Goal: Task Accomplishment & Management: Use online tool/utility

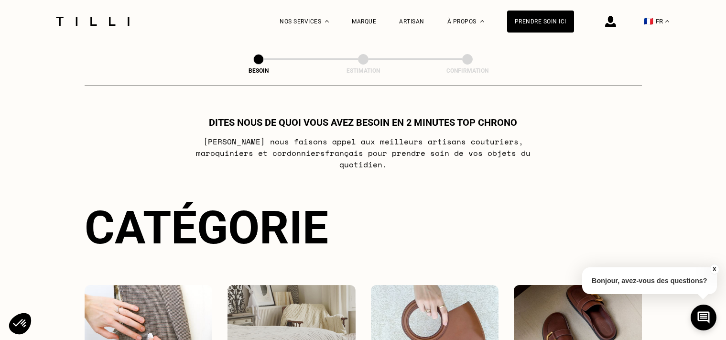
select select "FR"
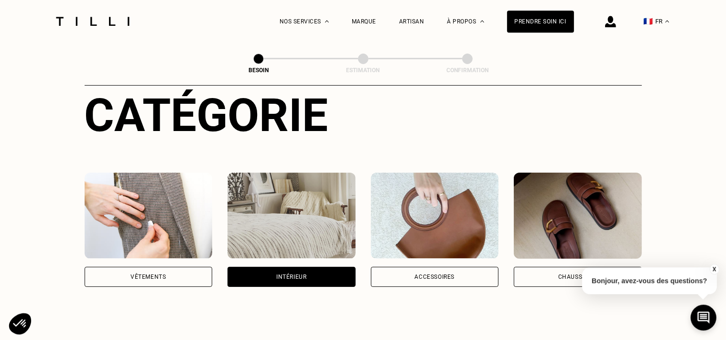
scroll to position [83, 0]
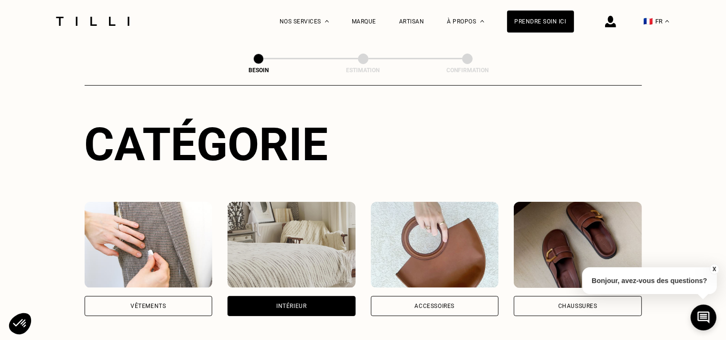
click at [202, 296] on div "Vêtements" at bounding box center [149, 306] width 128 height 20
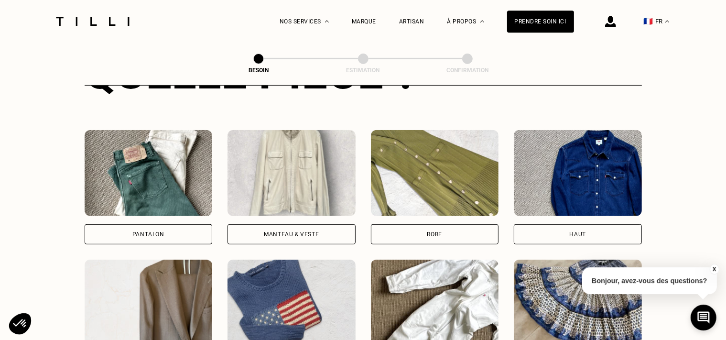
scroll to position [312, 0]
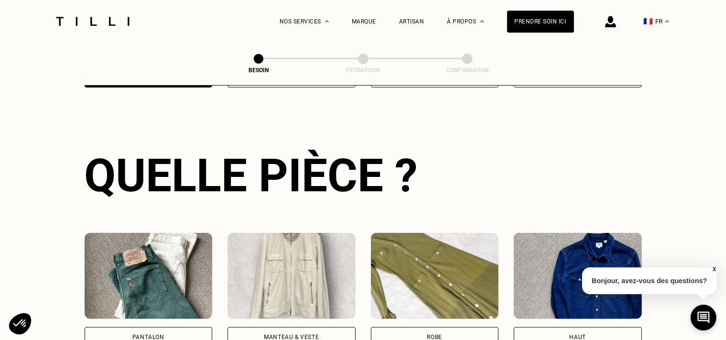
click at [169, 327] on div "Pantalon" at bounding box center [149, 337] width 128 height 20
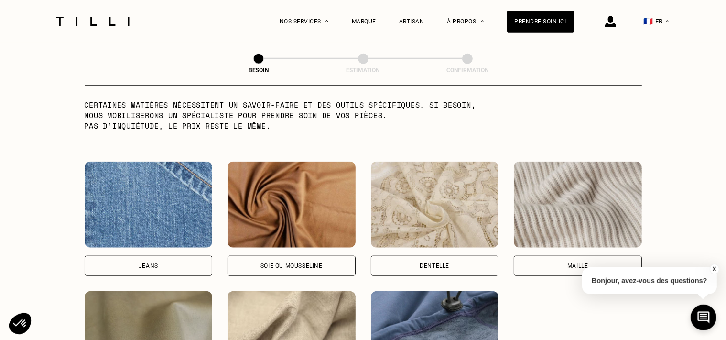
scroll to position [1025, 0]
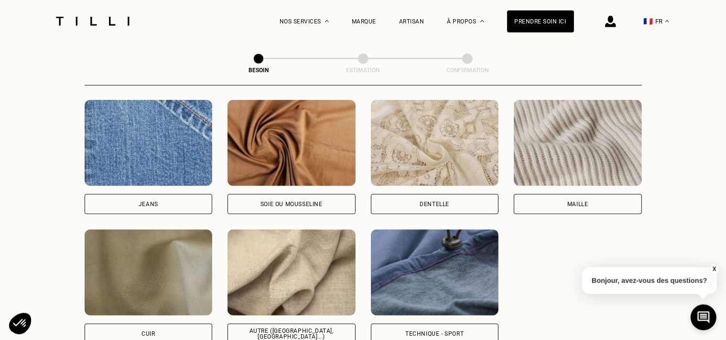
click at [250, 328] on div "Autre ([GEOGRAPHIC_DATA], [GEOGRAPHIC_DATA]...)" at bounding box center [291, 333] width 128 height 20
select select "FR"
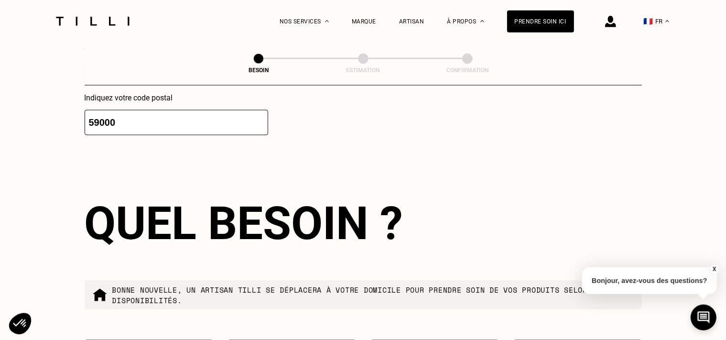
scroll to position [1521, 0]
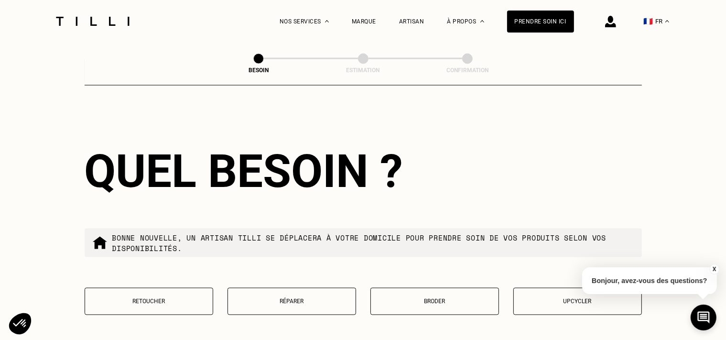
click at [179, 298] on p "Retoucher" at bounding box center [149, 301] width 118 height 7
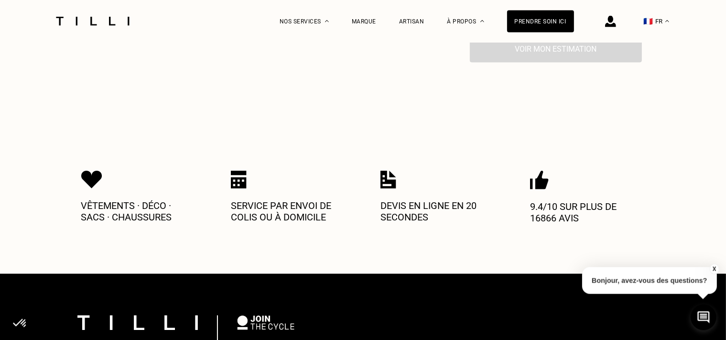
scroll to position [1720, 0]
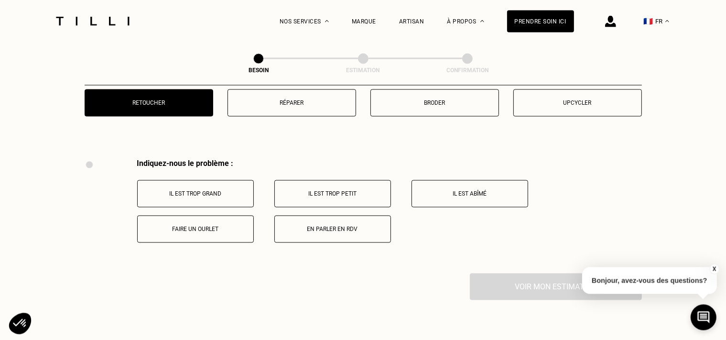
click at [322, 191] on p "Il est trop petit" at bounding box center [333, 194] width 106 height 7
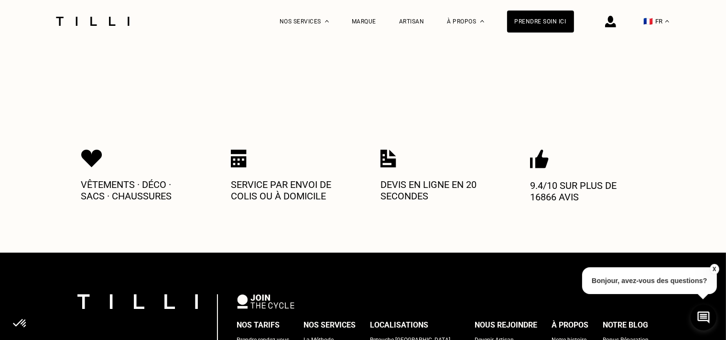
scroll to position [1841, 0]
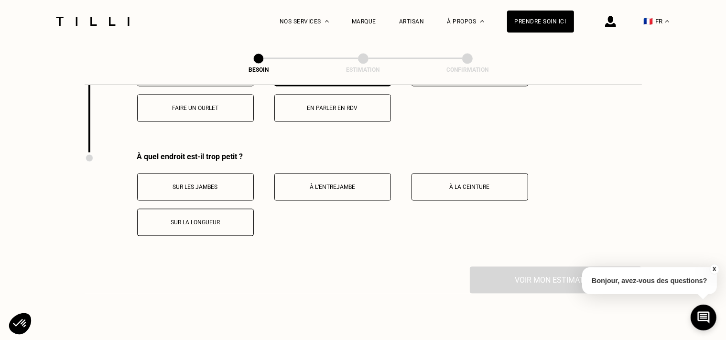
click at [209, 186] on button "Sur les jambes" at bounding box center [195, 186] width 117 height 27
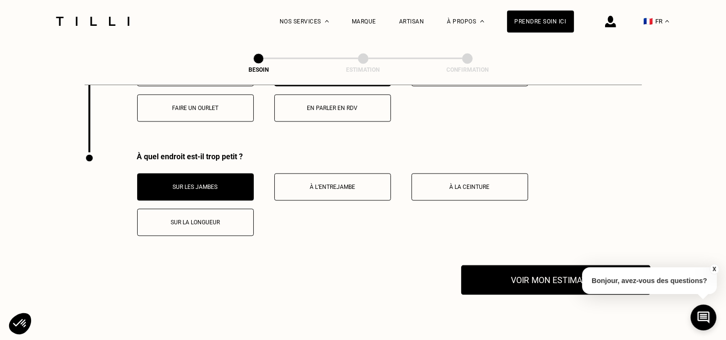
click at [528, 284] on button "Voir mon estimation" at bounding box center [555, 280] width 189 height 30
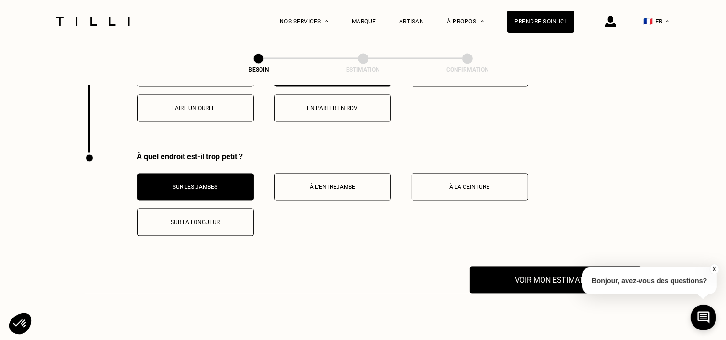
click at [328, 184] on p "À l’entrejambe" at bounding box center [333, 187] width 106 height 7
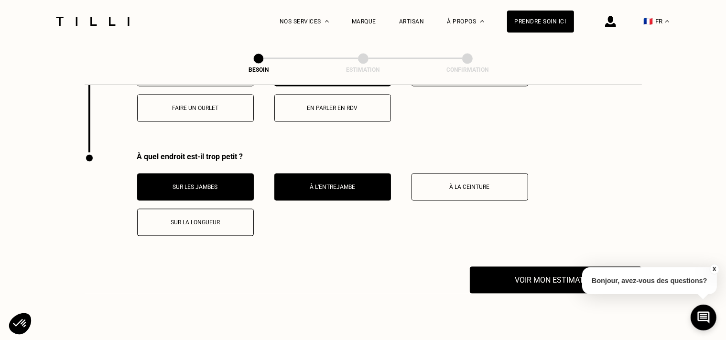
click at [224, 184] on p "Sur les jambes" at bounding box center [195, 187] width 106 height 7
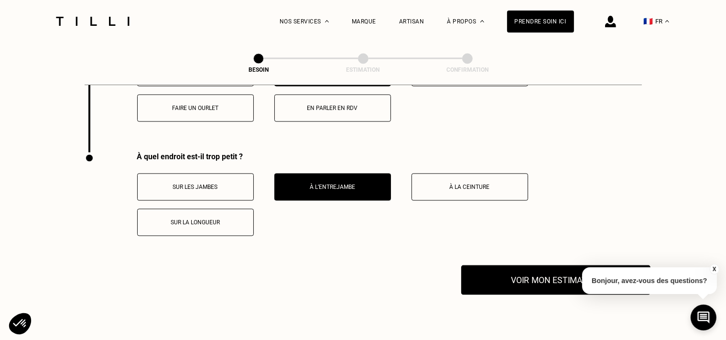
click at [542, 274] on button "Voir mon estimation" at bounding box center [555, 280] width 189 height 30
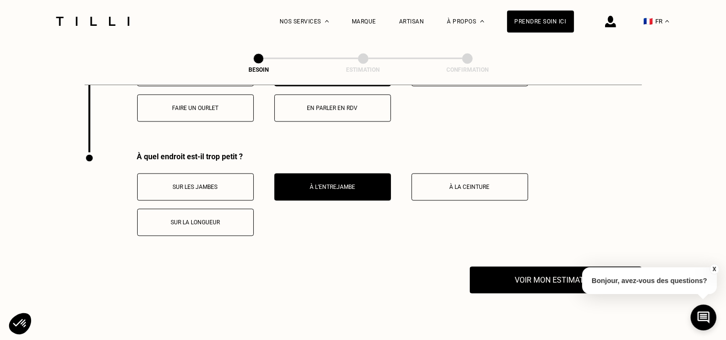
click at [221, 219] on p "Sur la longueur" at bounding box center [195, 222] width 106 height 7
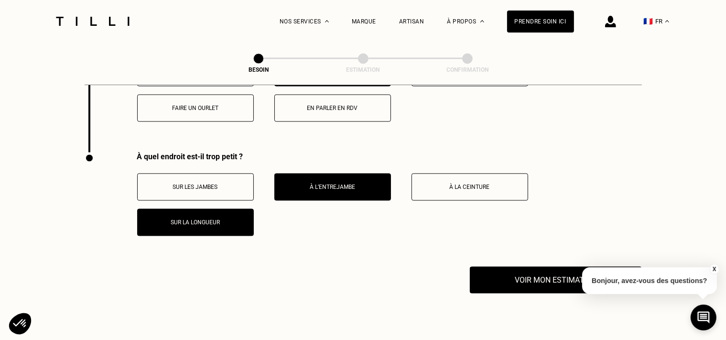
click at [327, 175] on button "À l’entrejambe" at bounding box center [332, 186] width 117 height 27
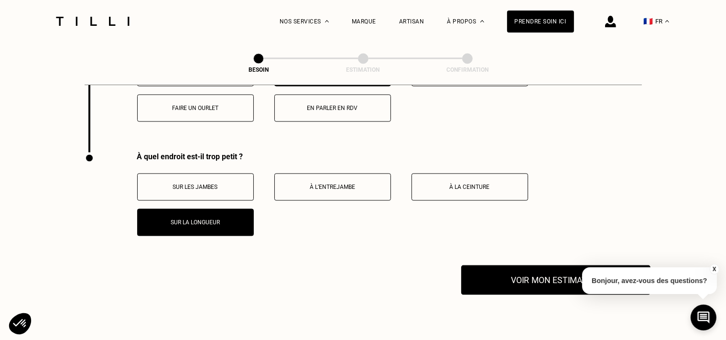
click at [491, 276] on button "Voir mon estimation" at bounding box center [555, 280] width 189 height 30
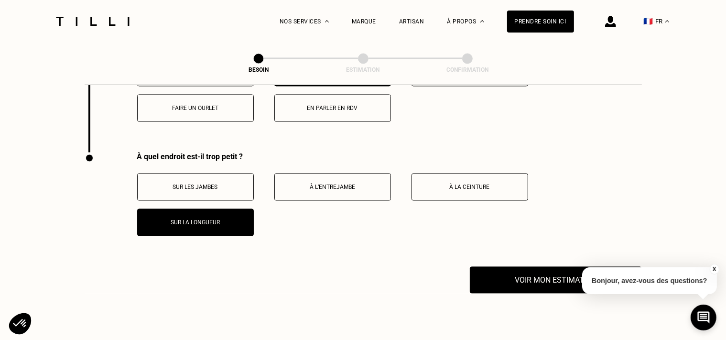
click at [470, 175] on button "À la ceinture" at bounding box center [469, 186] width 117 height 27
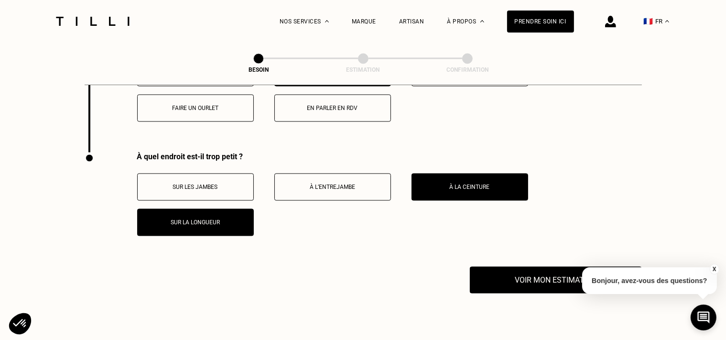
click at [202, 221] on p "Sur la longueur" at bounding box center [195, 222] width 106 height 7
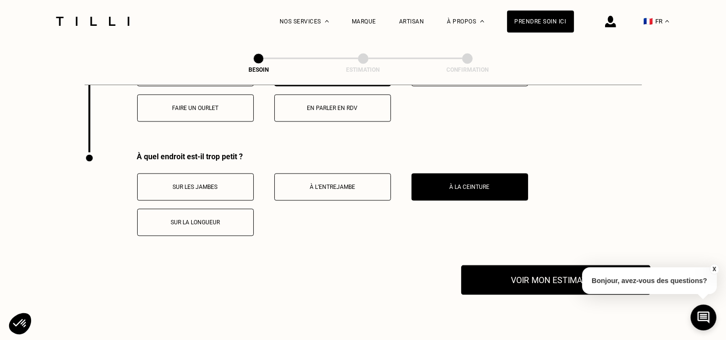
click at [523, 265] on button "Voir mon estimation" at bounding box center [555, 280] width 189 height 30
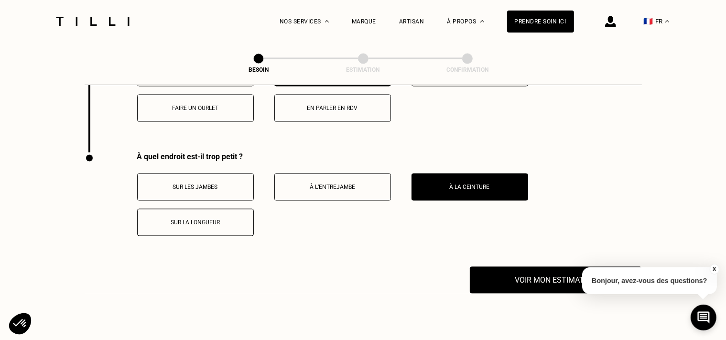
scroll to position [1603, 0]
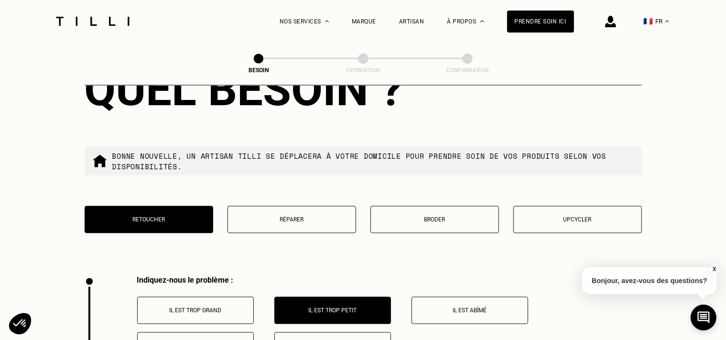
click at [176, 233] on div "Retoucher Réparer Broder Upcycler" at bounding box center [363, 225] width 557 height 39
click at [165, 217] on p "Retoucher" at bounding box center [149, 219] width 118 height 7
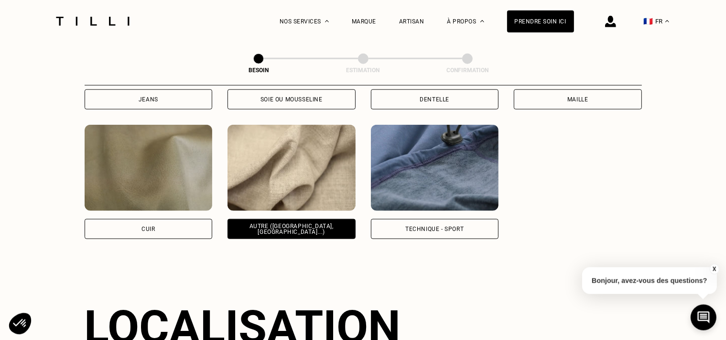
scroll to position [1008, 0]
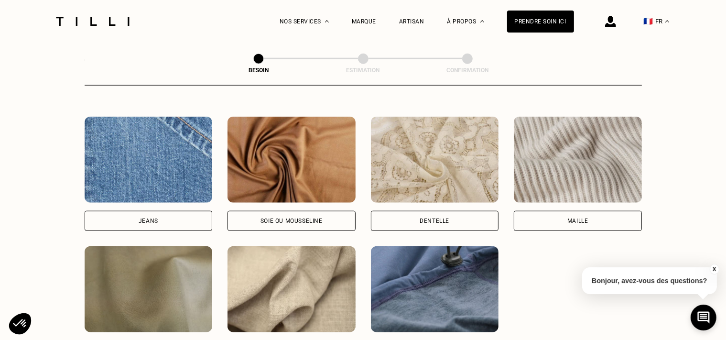
click at [169, 224] on div "[PERSON_NAME] ou mousseline Dentelle Maille Attention ! Pour le moment, nous tr…" at bounding box center [363, 239] width 557 height 244
drag, startPoint x: 169, startPoint y: 221, endPoint x: 198, endPoint y: 197, distance: 37.3
click at [169, 221] on div "Jeans" at bounding box center [149, 221] width 128 height 20
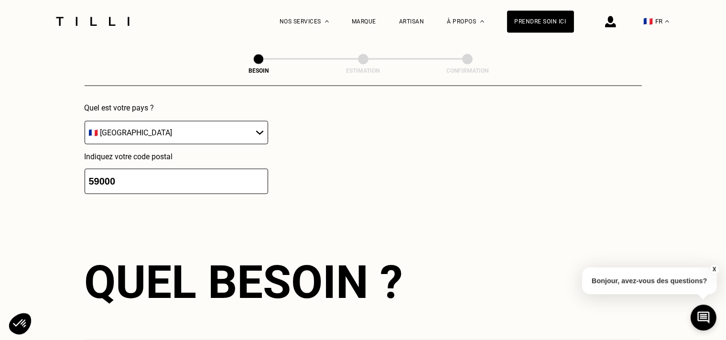
scroll to position [1649, 0]
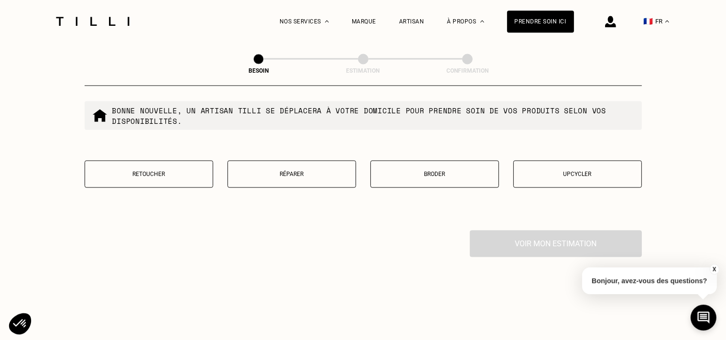
drag, startPoint x: 286, startPoint y: 172, endPoint x: 310, endPoint y: 167, distance: 24.5
click at [284, 172] on button "Réparer" at bounding box center [291, 173] width 129 height 27
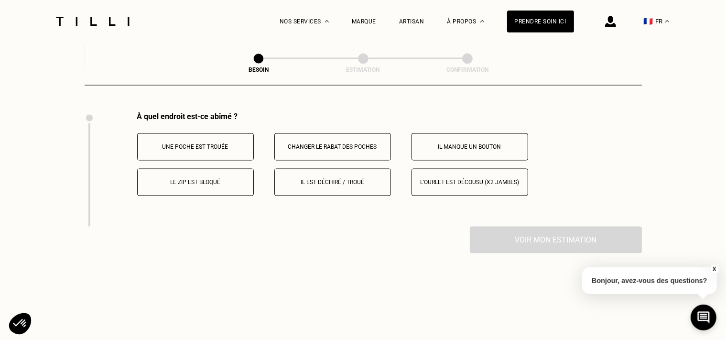
scroll to position [1767, 0]
click at [179, 179] on p "Le zip est bloqué" at bounding box center [195, 182] width 106 height 7
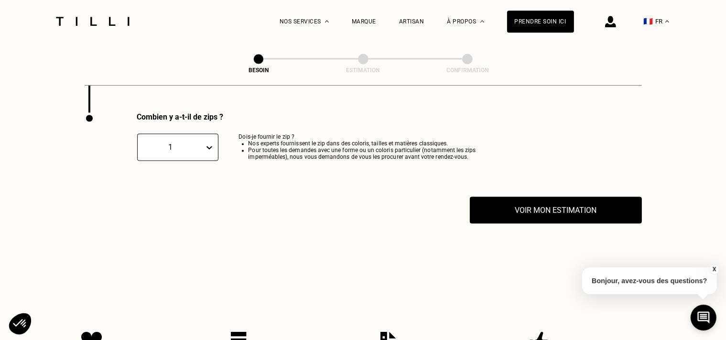
scroll to position [1881, 0]
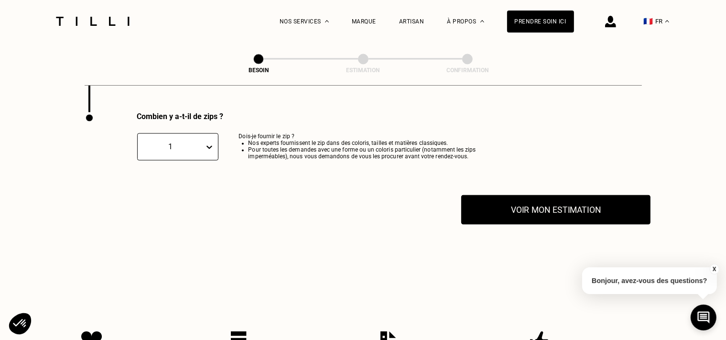
click at [565, 214] on button "Voir mon estimation" at bounding box center [555, 209] width 189 height 30
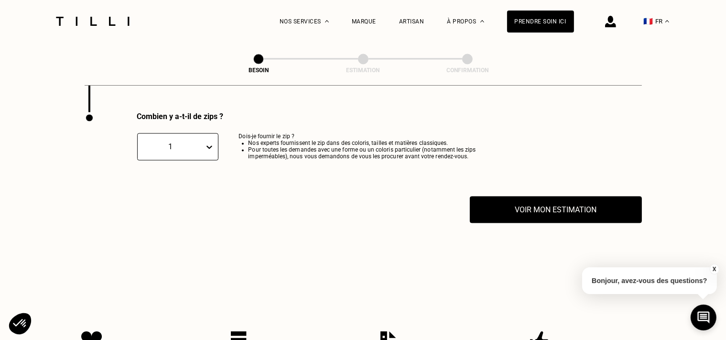
click at [257, 60] on span at bounding box center [258, 59] width 11 height 11
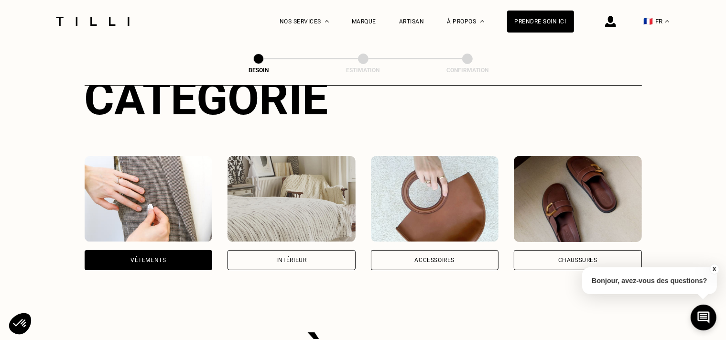
scroll to position [58, 0]
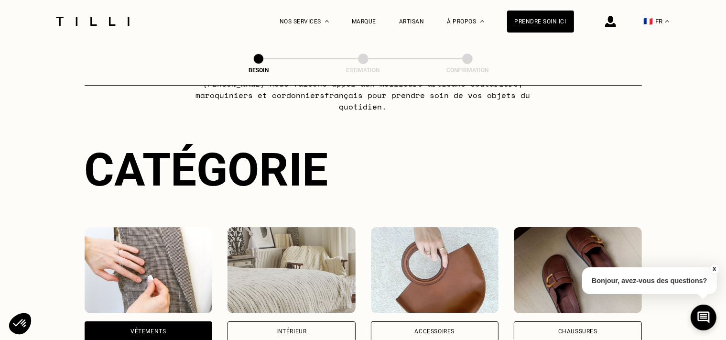
click at [304, 321] on div "Intérieur" at bounding box center [291, 331] width 128 height 20
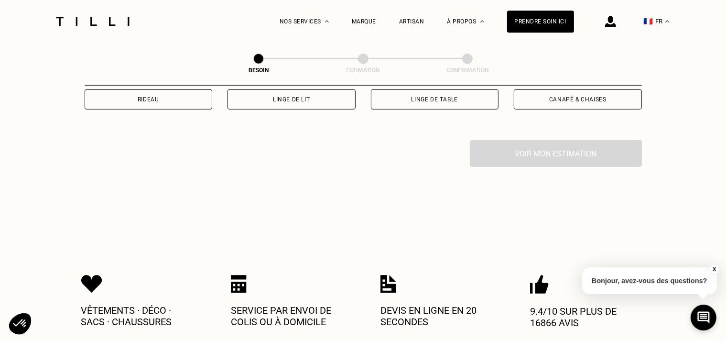
scroll to position [312, 0]
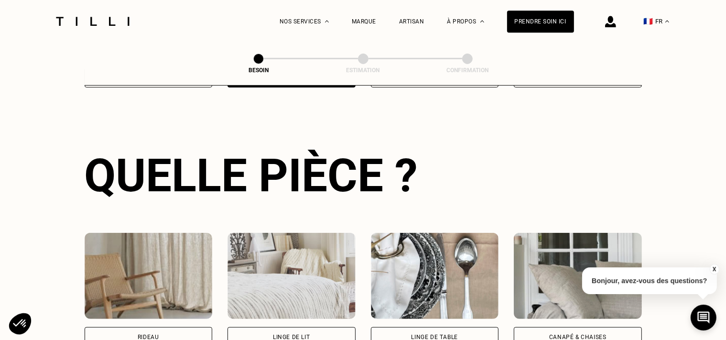
click at [546, 327] on div "Canapé & chaises" at bounding box center [578, 337] width 128 height 20
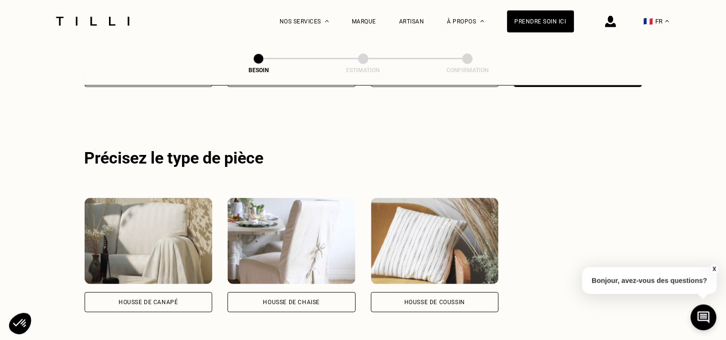
scroll to position [572, 0]
click at [427, 299] on div "Housse de coussin" at bounding box center [434, 302] width 61 height 6
select select "FR"
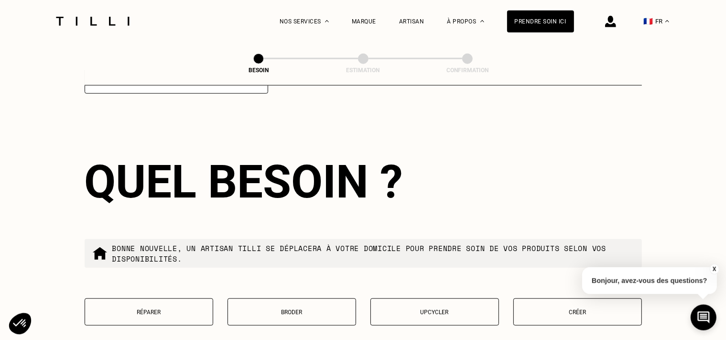
scroll to position [1035, 0]
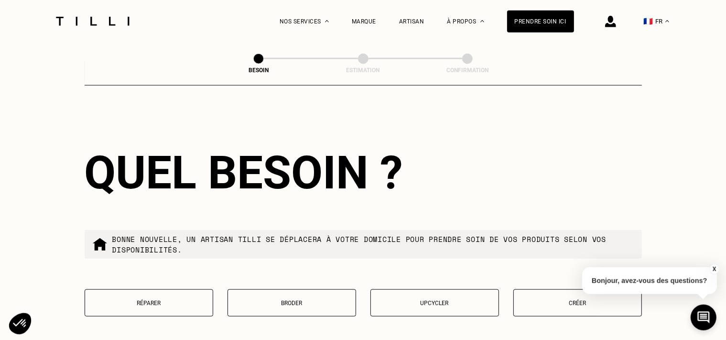
click at [545, 293] on button "Créer" at bounding box center [577, 302] width 129 height 27
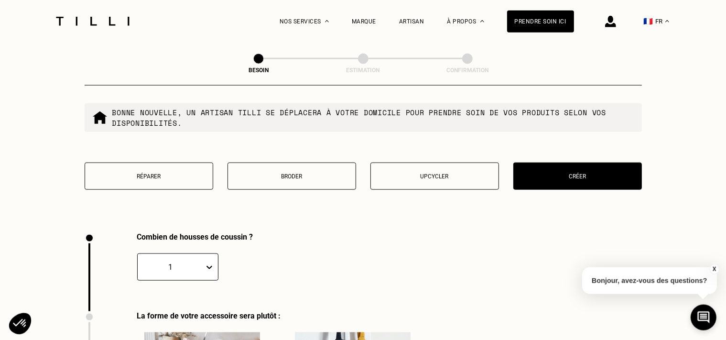
scroll to position [1418, 0]
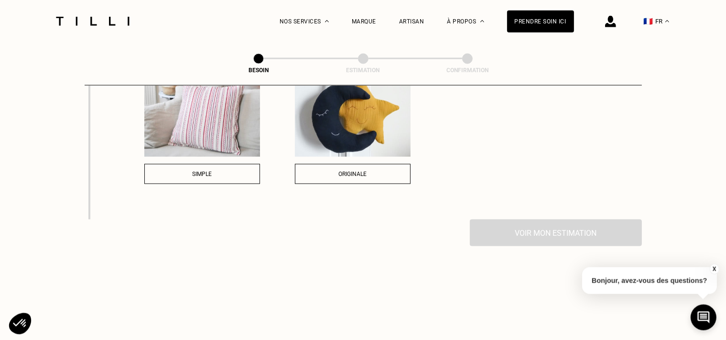
click at [216, 171] on div "Simple" at bounding box center [202, 174] width 105 height 7
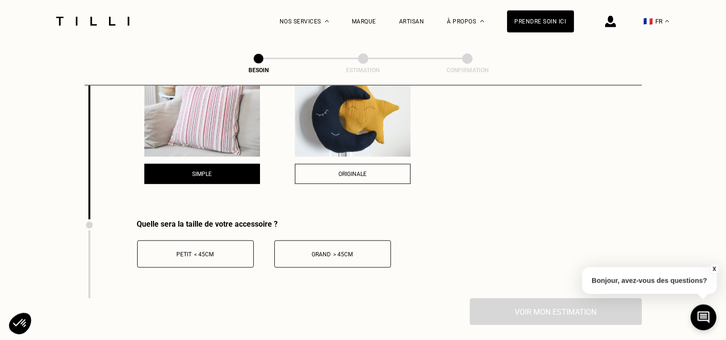
click at [226, 240] on button "Petit < 45cm" at bounding box center [195, 253] width 117 height 27
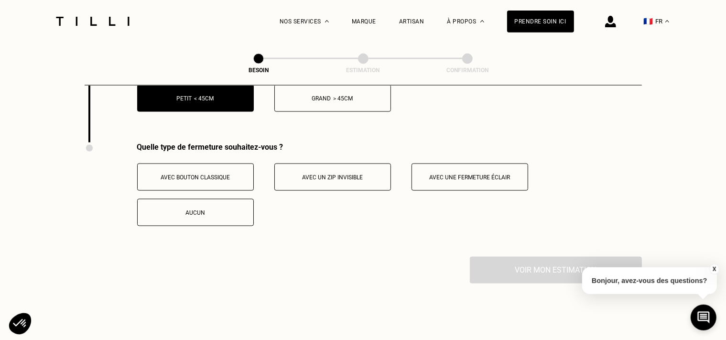
scroll to position [1656, 0]
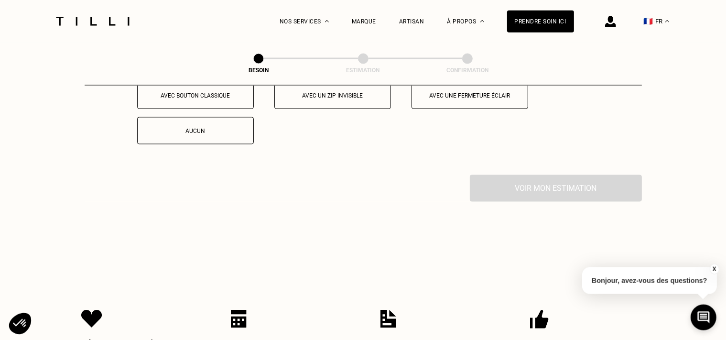
drag, startPoint x: 329, startPoint y: 96, endPoint x: 348, endPoint y: 169, distance: 75.1
click at [328, 96] on button "Avec un zip invisible" at bounding box center [332, 95] width 117 height 27
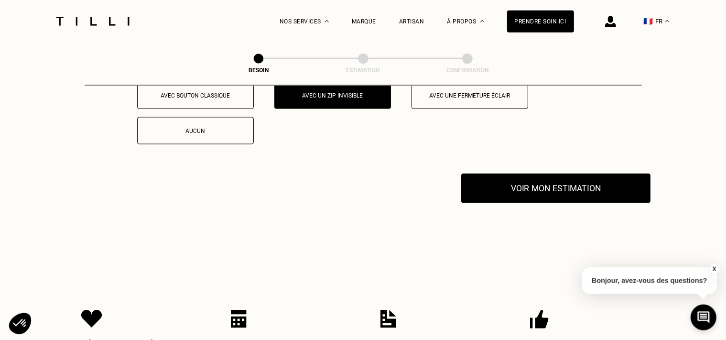
click at [506, 178] on button "Voir mon estimation" at bounding box center [555, 188] width 189 height 30
